Goal: Transaction & Acquisition: Obtain resource

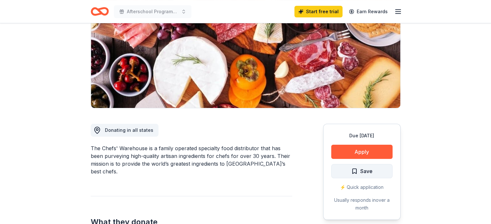
scroll to position [32, 0]
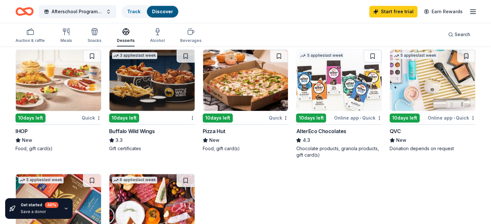
scroll to position [258, 0]
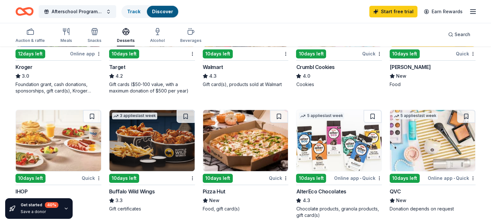
click at [403, 177] on div "10 days left" at bounding box center [404, 178] width 30 height 9
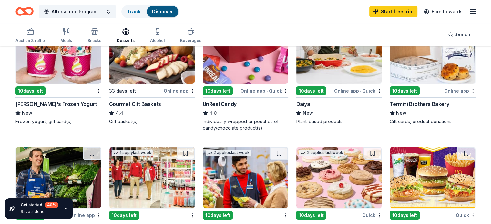
scroll to position [32, 0]
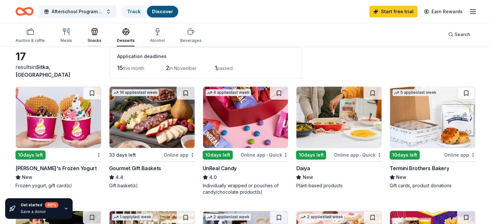
click at [94, 32] on icon "button" at bounding box center [94, 32] width 0 height 5
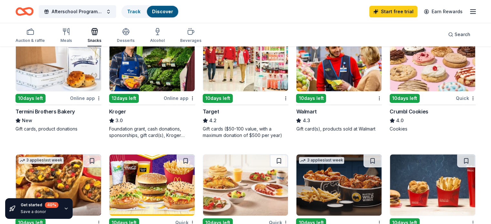
scroll to position [161, 0]
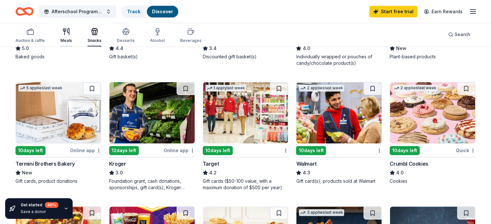
click at [66, 29] on icon "button" at bounding box center [64, 29] width 3 height 3
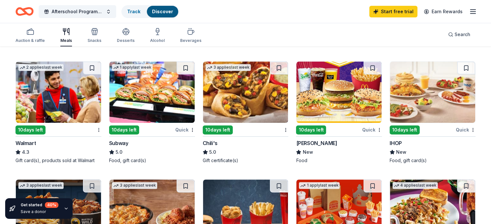
scroll to position [65, 0]
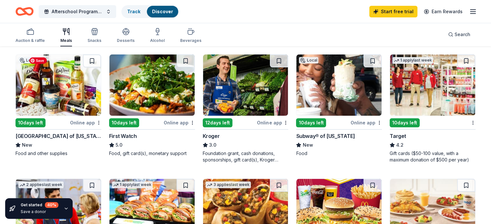
click at [56, 82] on img at bounding box center [58, 85] width 85 height 61
click at [154, 91] on img at bounding box center [151, 85] width 85 height 61
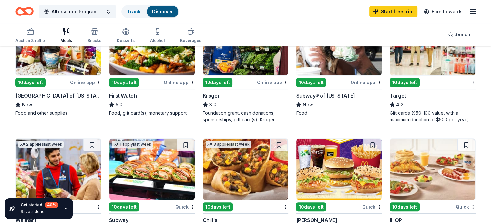
scroll to position [97, 0]
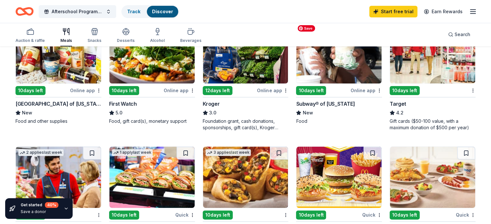
click at [338, 57] on img at bounding box center [338, 52] width 85 height 61
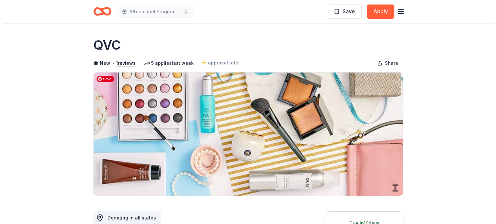
scroll to position [161, 0]
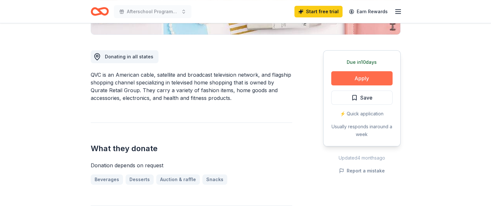
click at [351, 76] on button "Apply" at bounding box center [361, 78] width 61 height 14
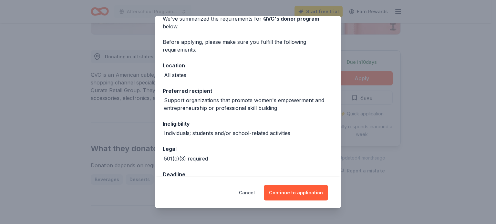
scroll to position [51, 0]
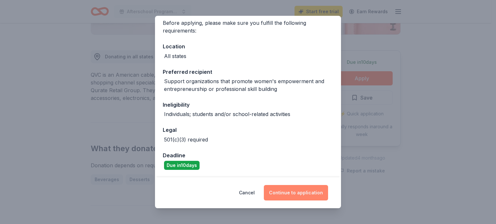
click at [294, 192] on button "Continue to application" at bounding box center [296, 192] width 64 height 15
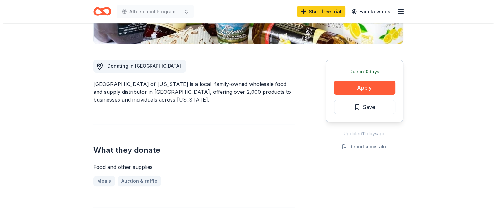
scroll to position [161, 0]
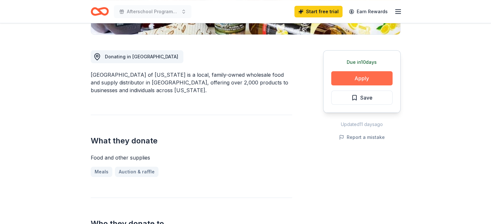
click at [375, 74] on button "Apply" at bounding box center [361, 78] width 61 height 14
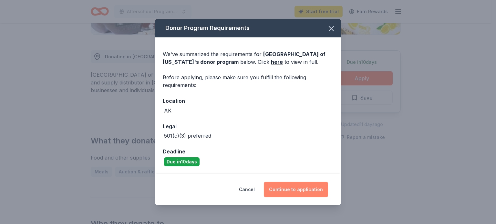
click at [290, 185] on button "Continue to application" at bounding box center [296, 189] width 64 height 15
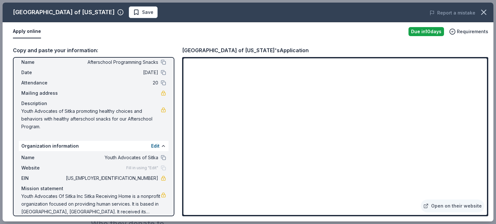
scroll to position [25, 0]
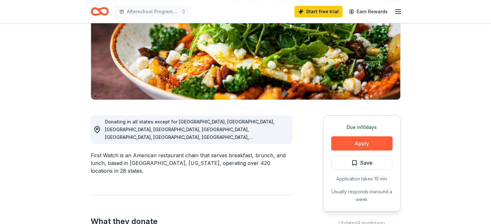
scroll to position [97, 0]
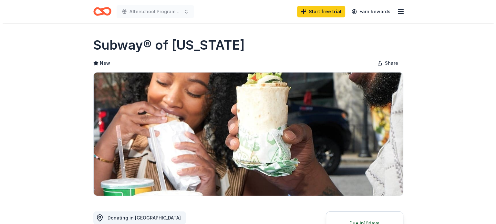
scroll to position [161, 0]
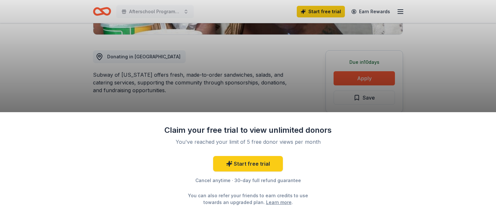
click at [463, 64] on div "Claim your free trial to view unlimited donors You've reached your limit of 5 f…" at bounding box center [248, 112] width 496 height 224
